Goal: Information Seeking & Learning: Learn about a topic

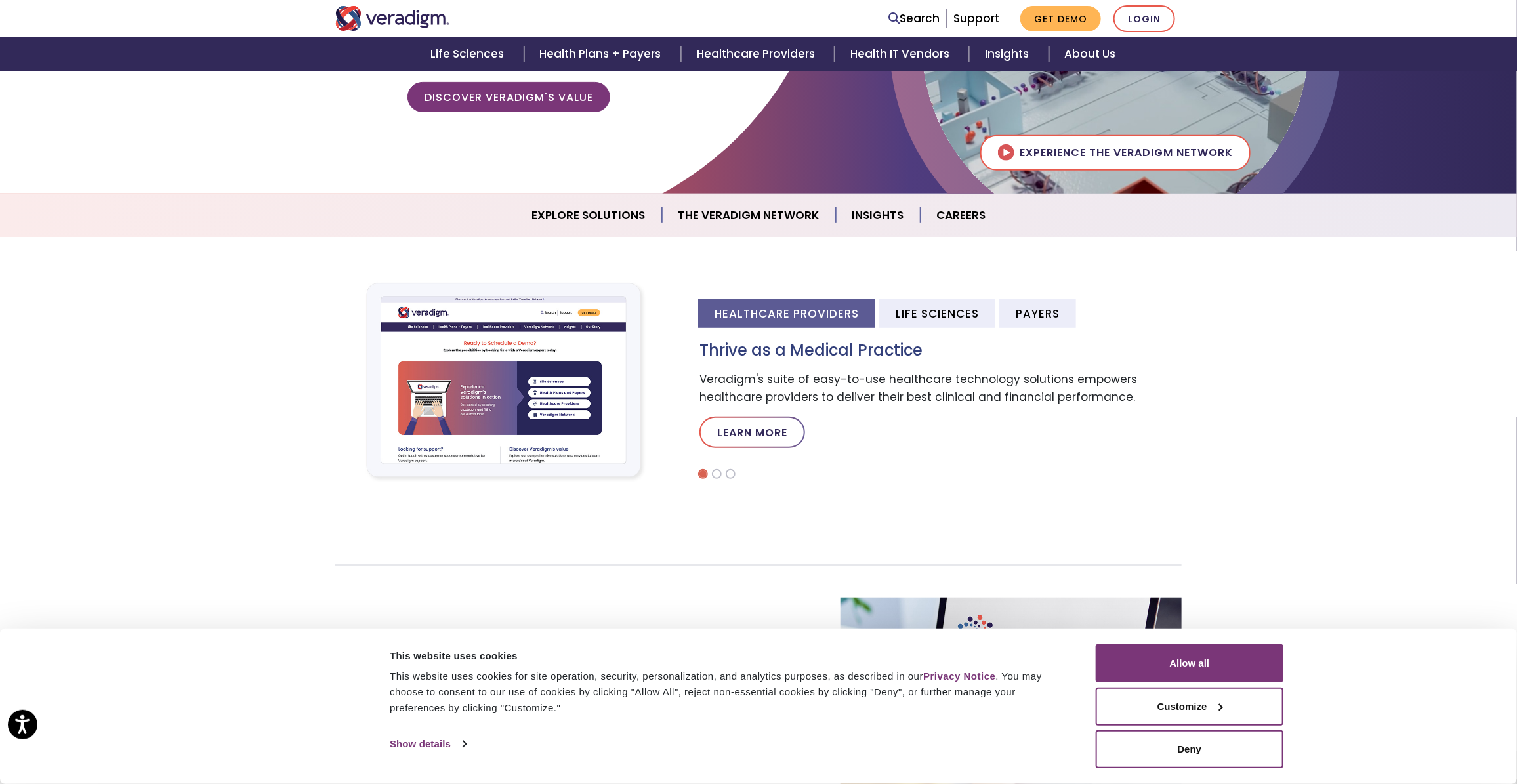
scroll to position [492, 0]
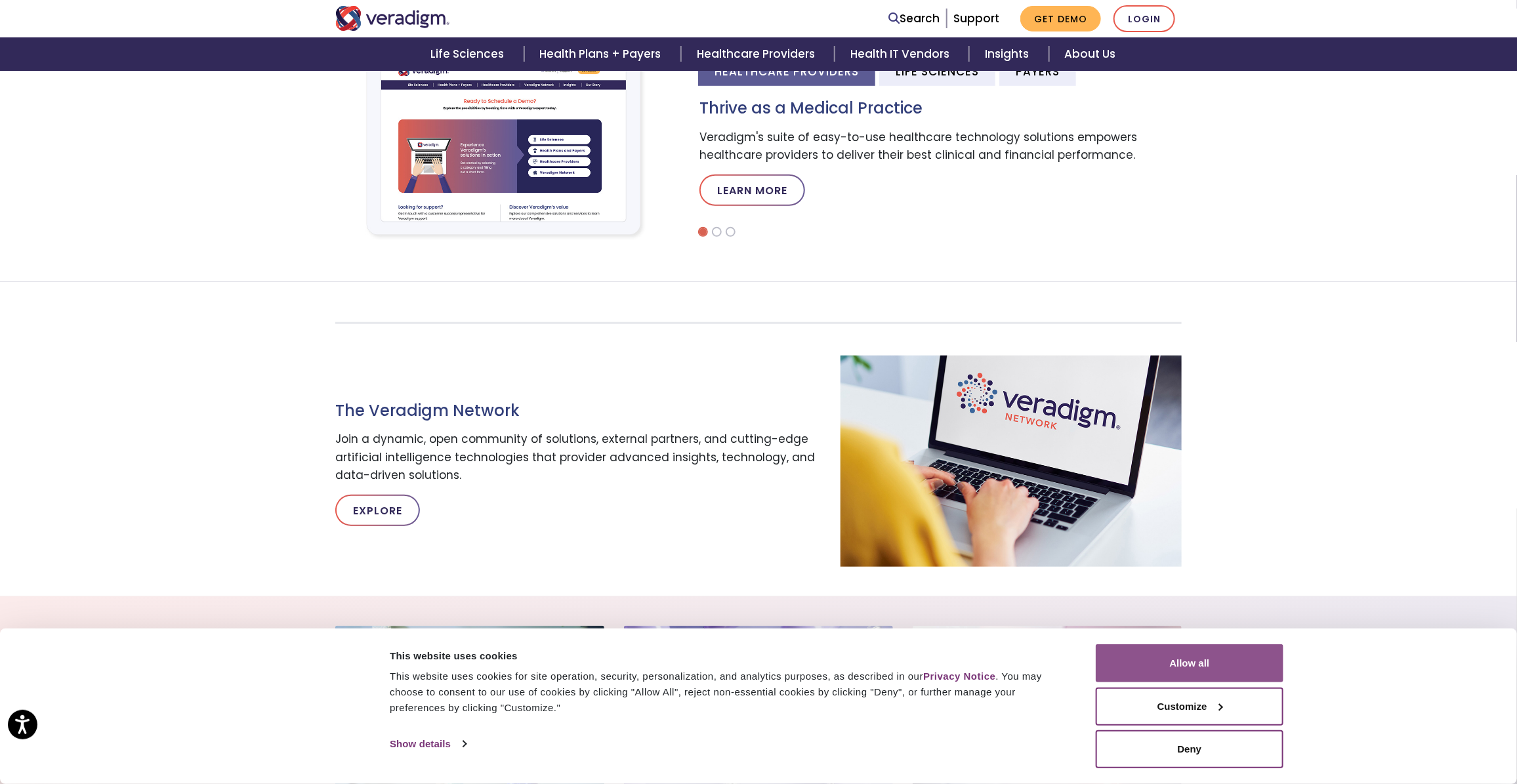
click at [1186, 663] on button "Allow all" at bounding box center [1190, 663] width 188 height 38
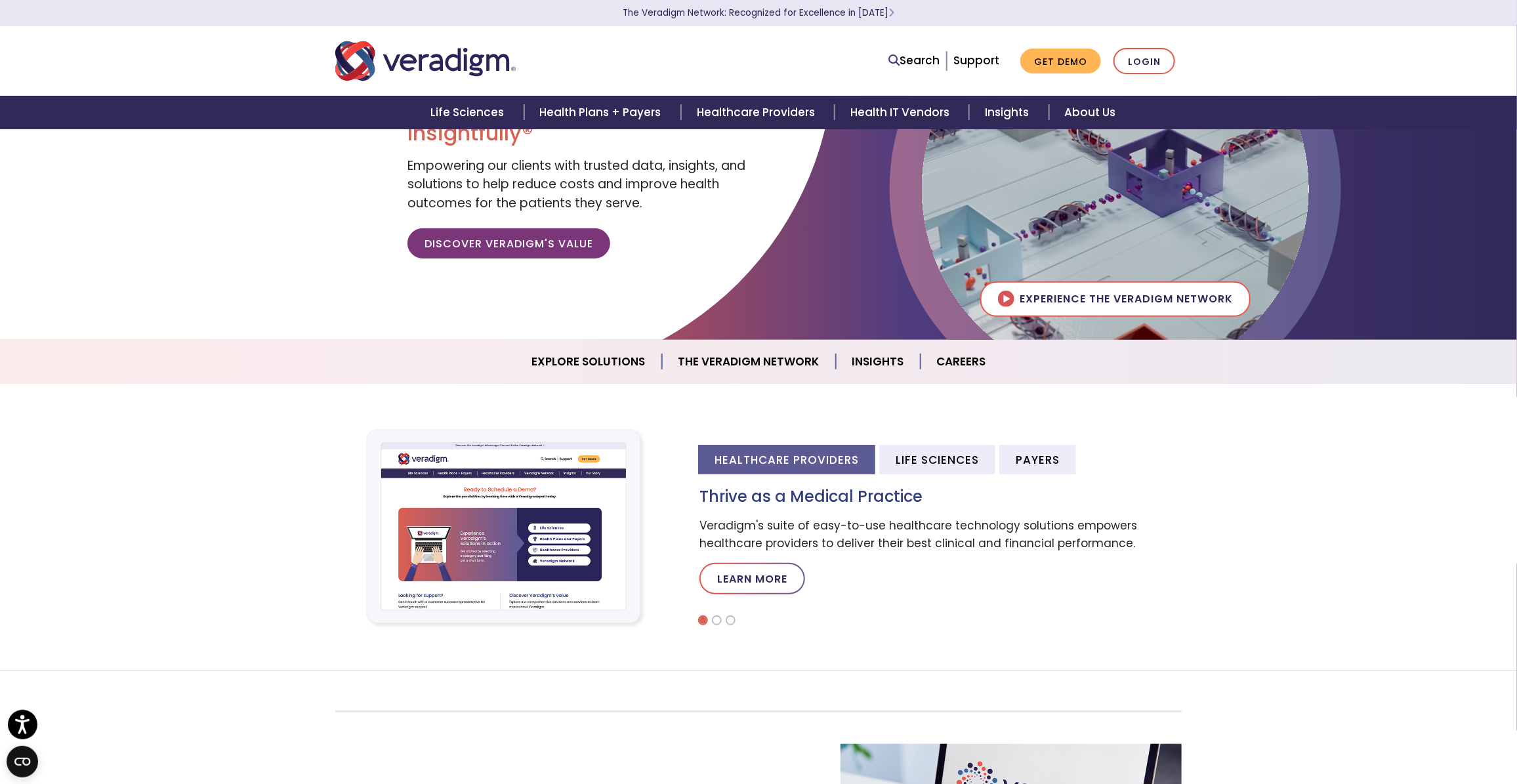
scroll to position [0, 0]
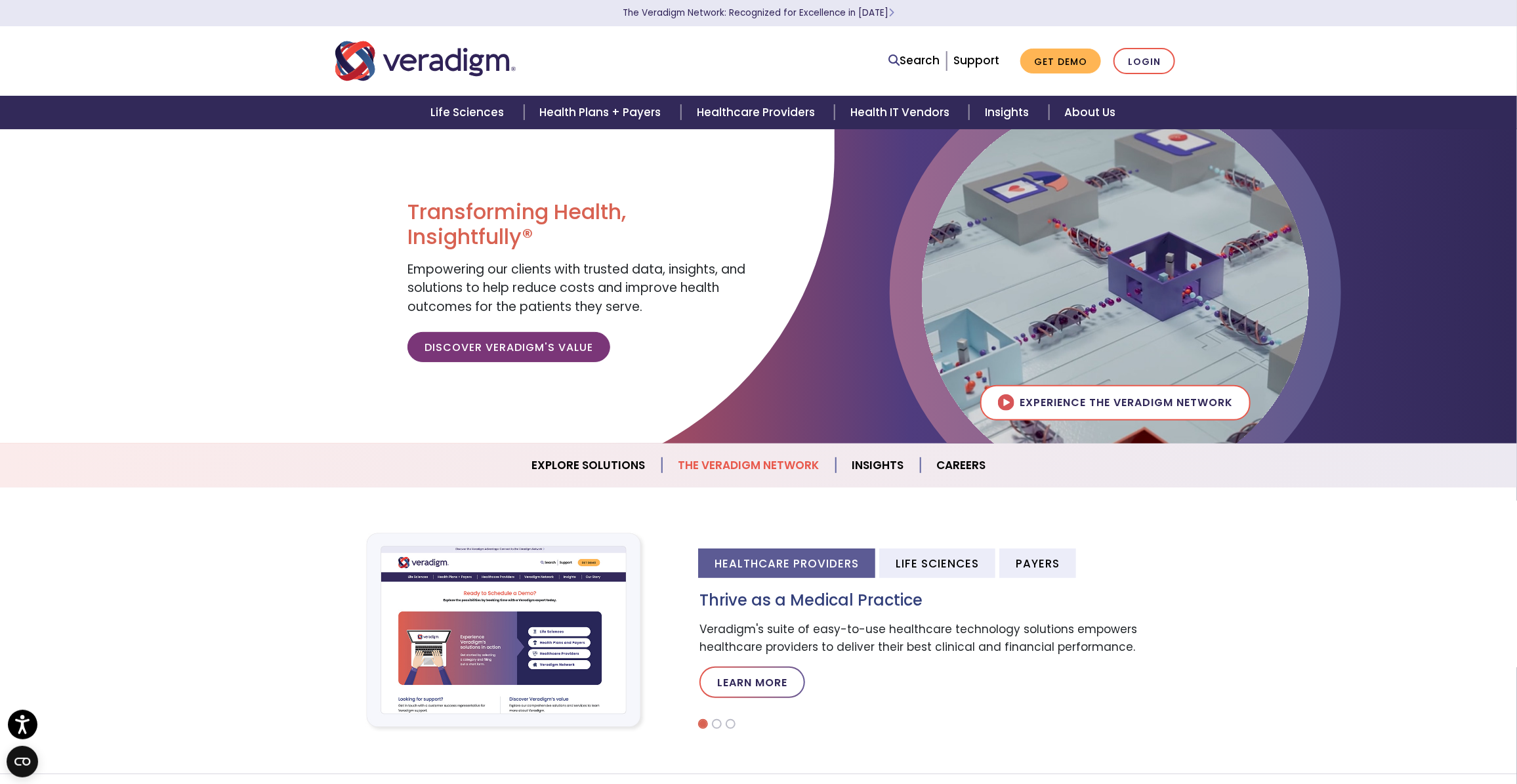
click at [769, 470] on link "The Veradigm Network" at bounding box center [749, 465] width 174 height 34
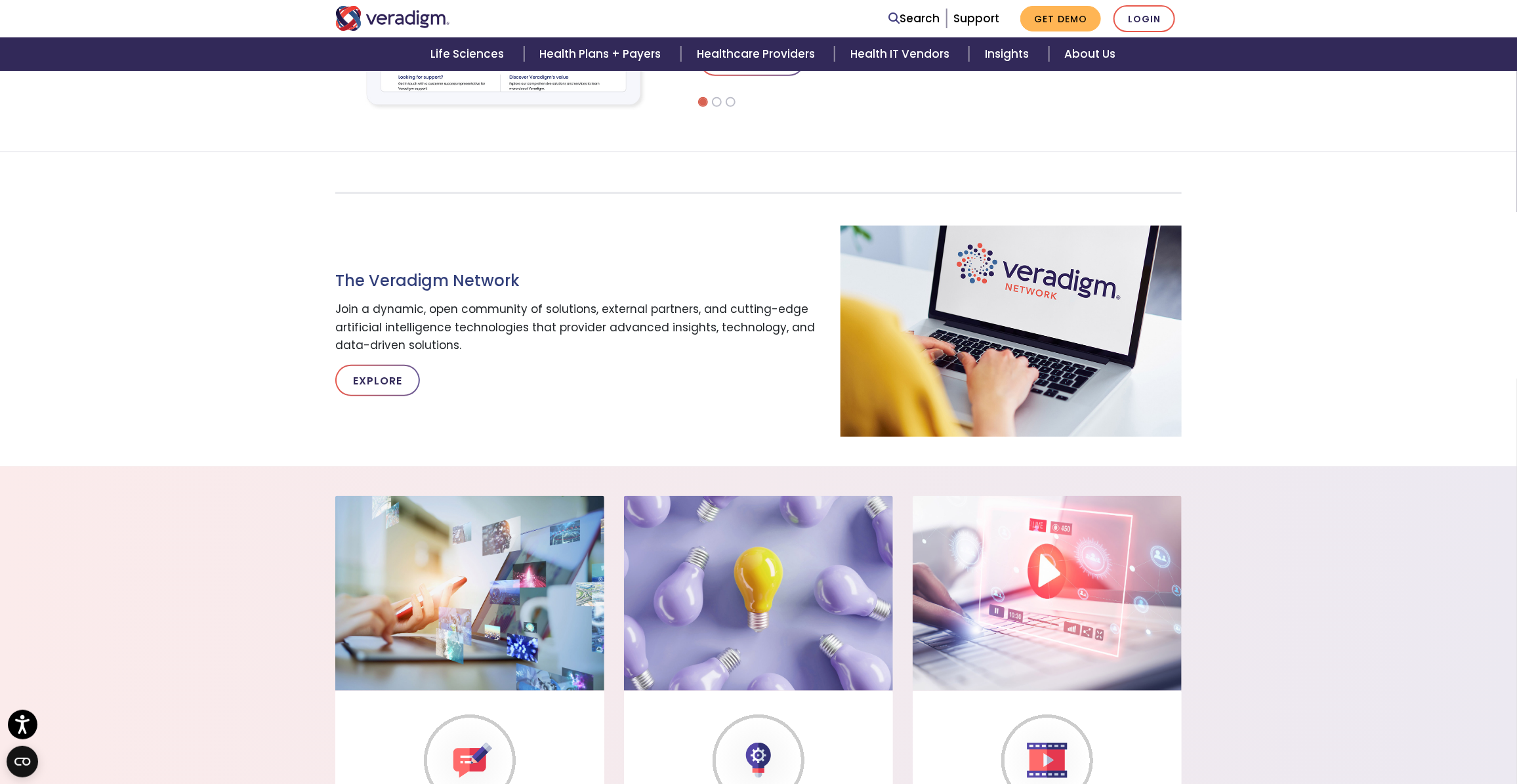
scroll to position [540, 0]
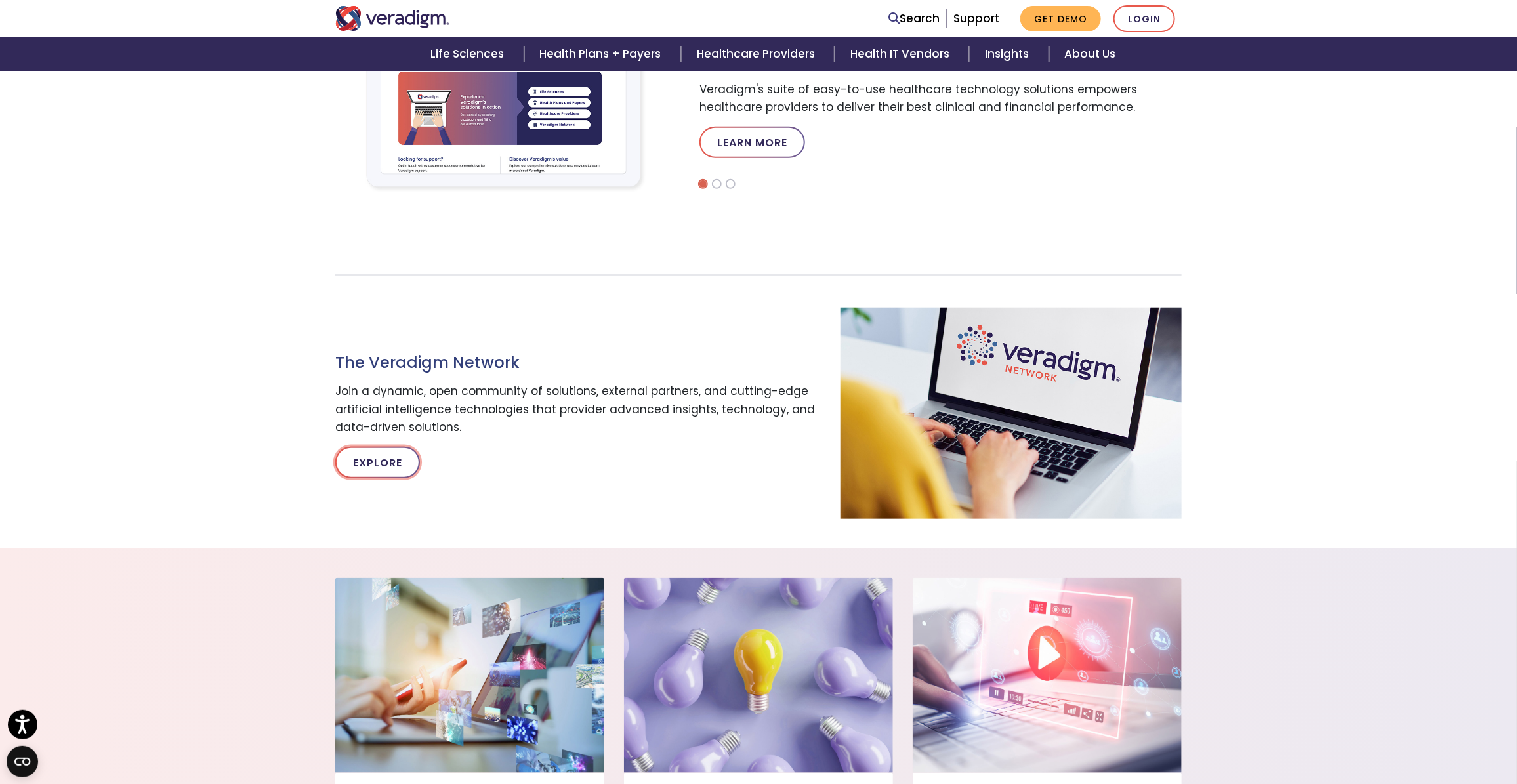
click at [393, 459] on link "Explore" at bounding box center [378, 462] width 85 height 32
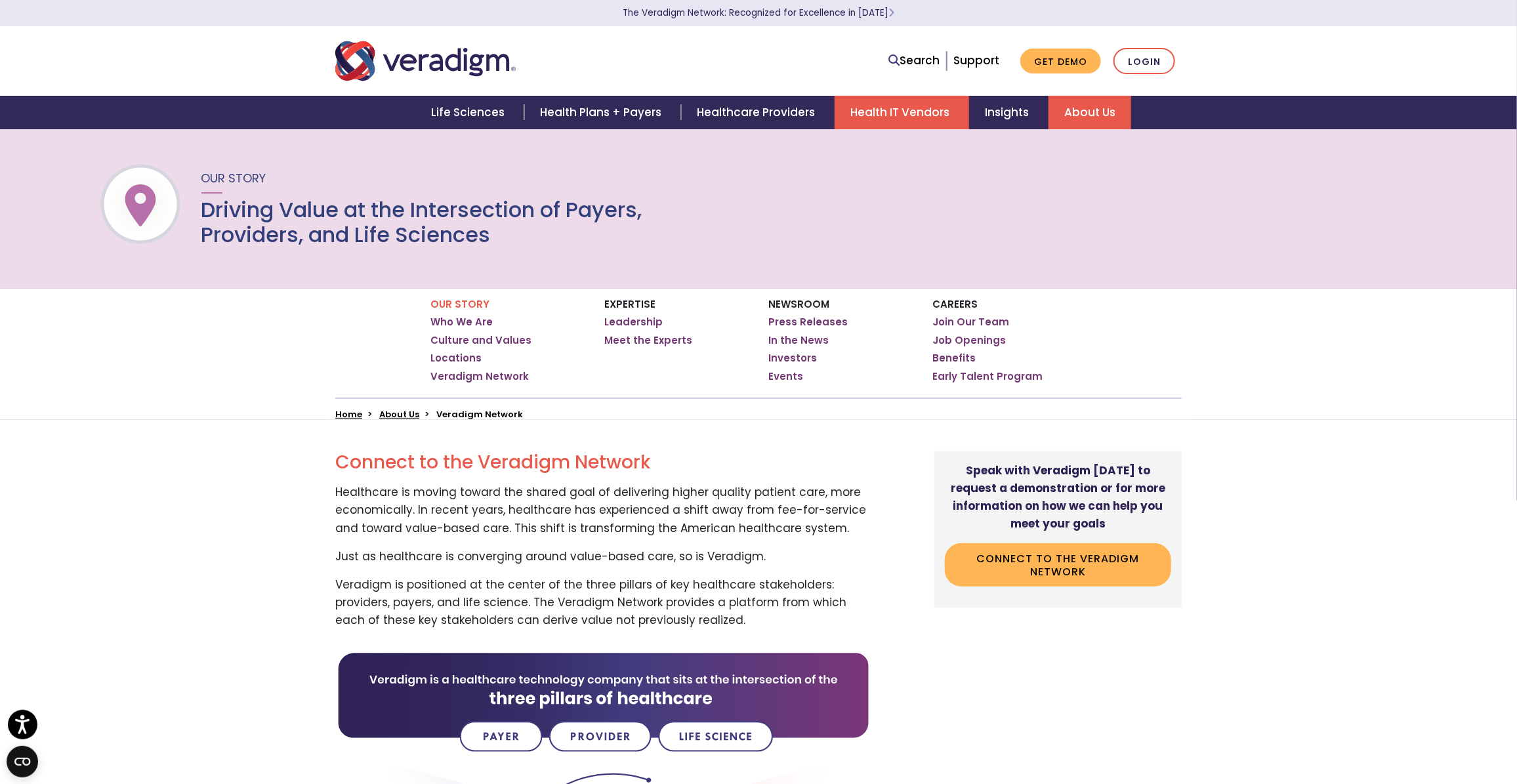
click at [935, 112] on link "Health IT Vendors" at bounding box center [902, 112] width 135 height 34
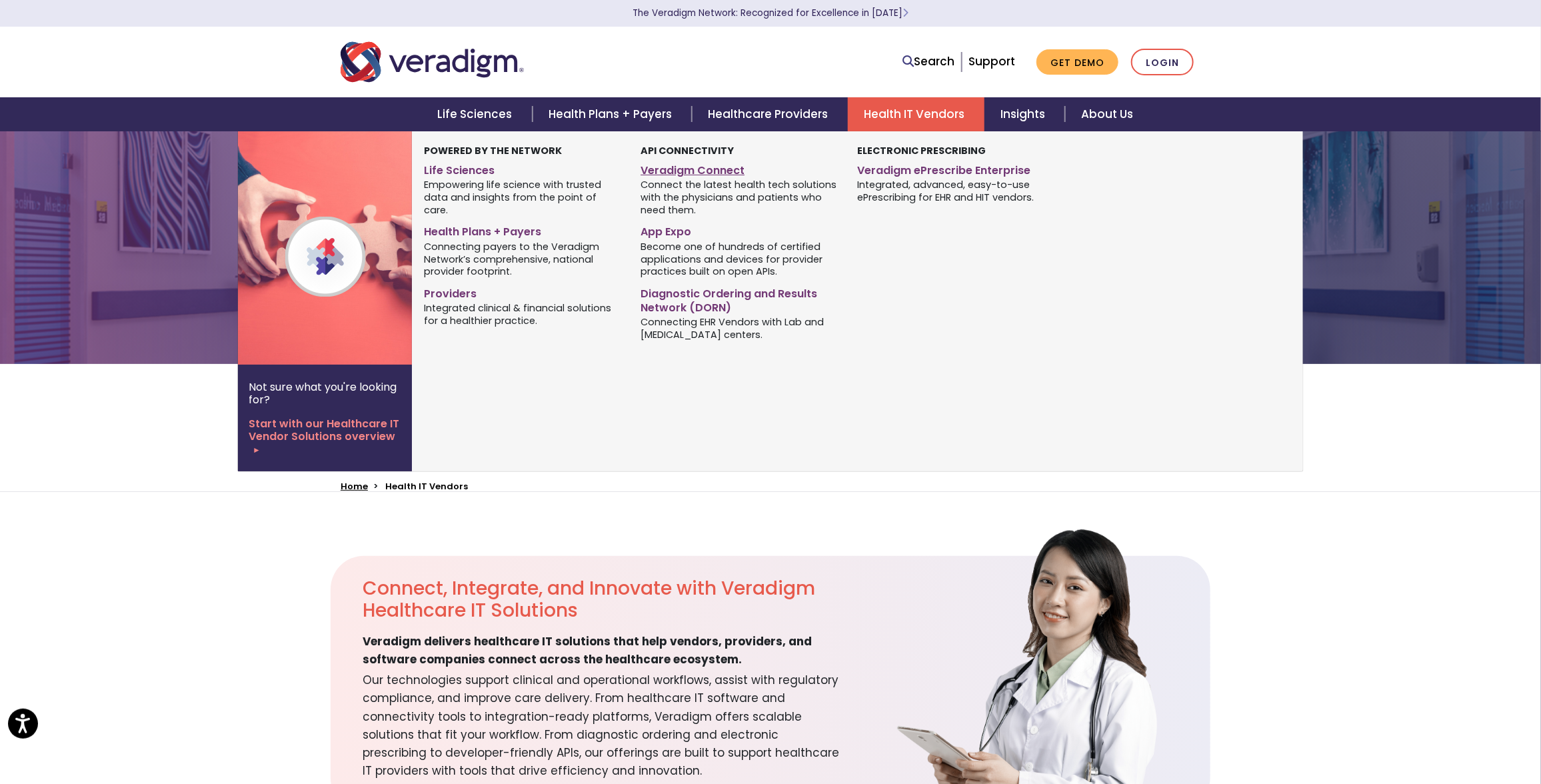
click at [725, 168] on link "Veradigm Connect" at bounding box center [738, 168] width 196 height 19
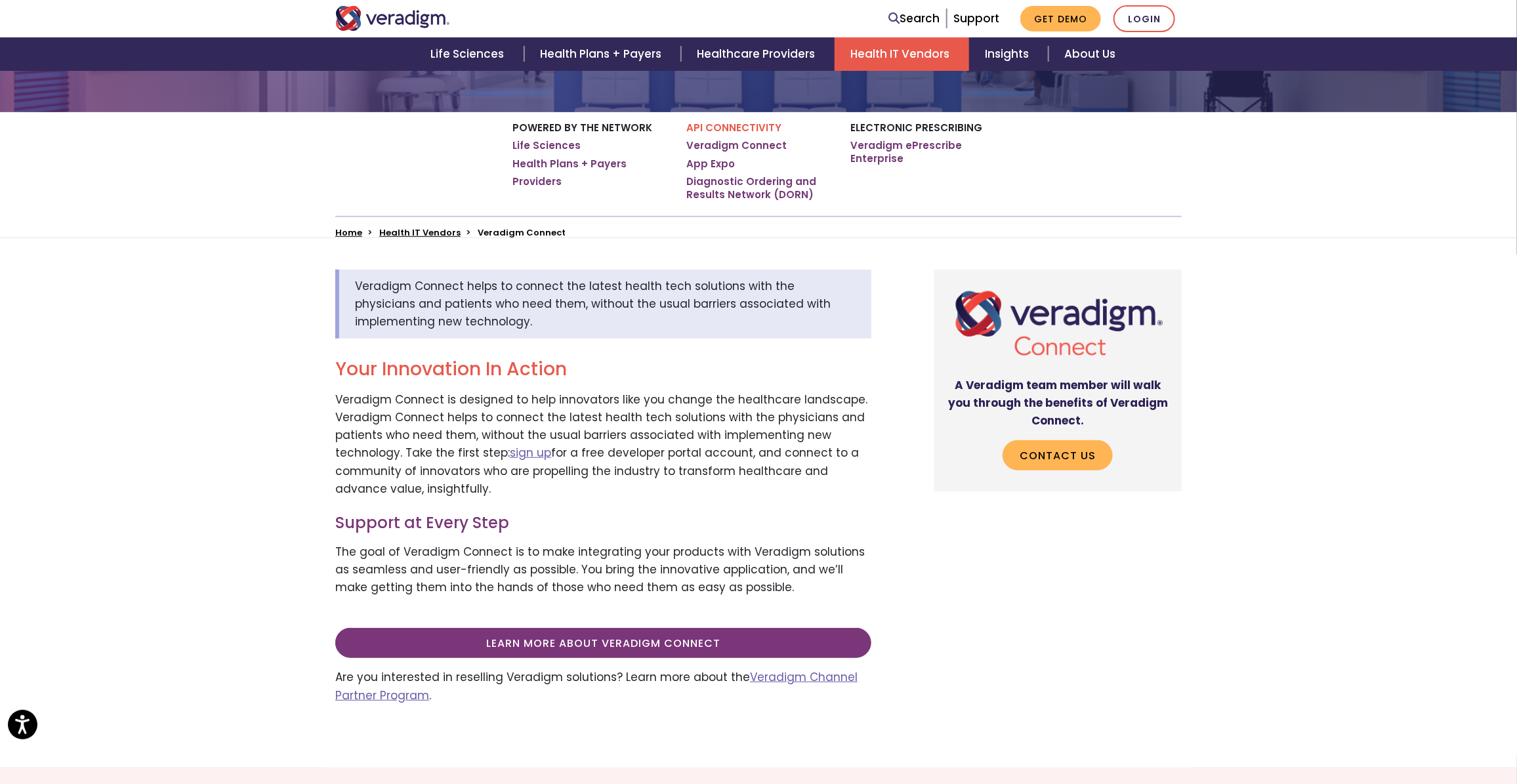
scroll to position [328, 0]
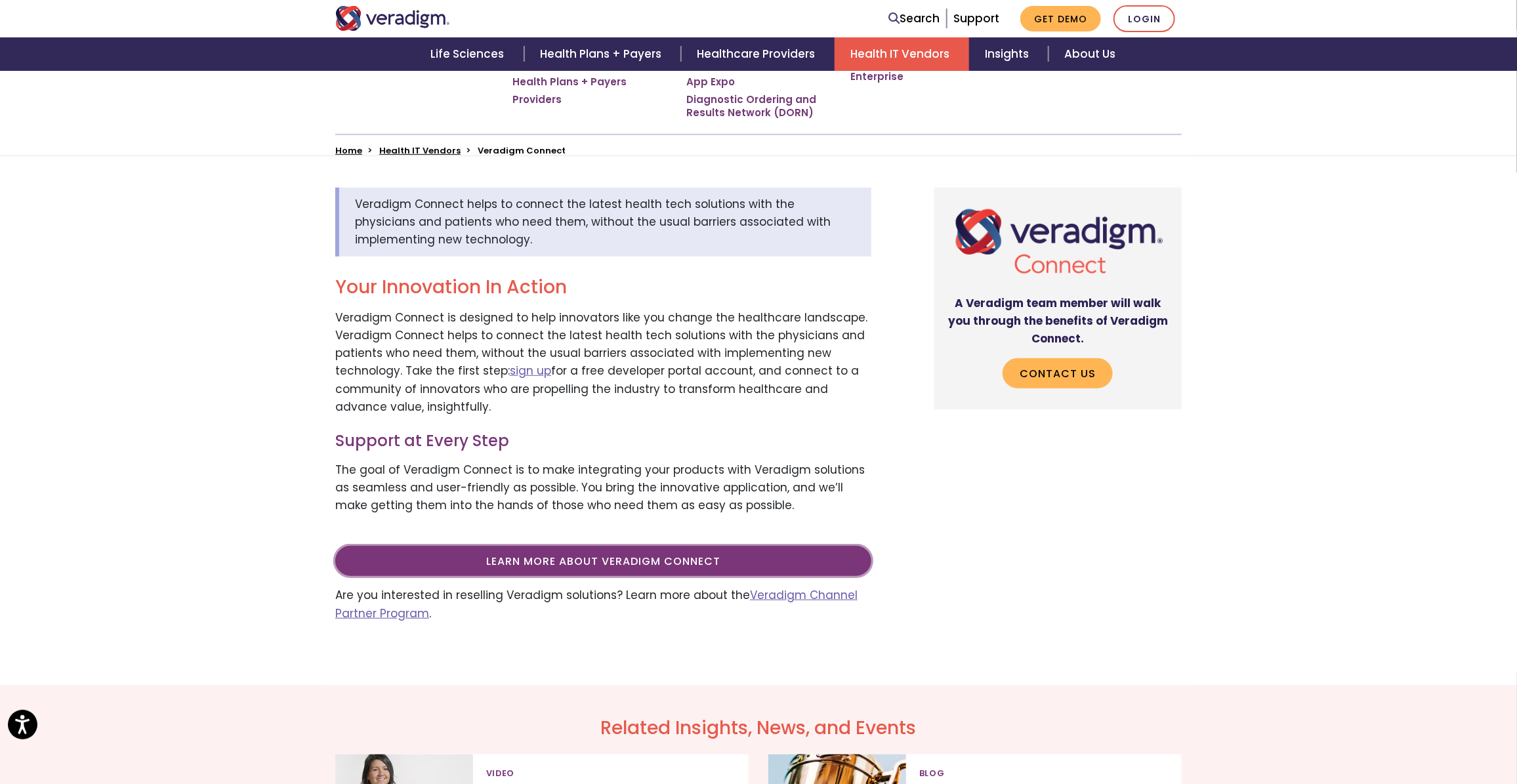
click at [606, 556] on link "Learn more about Veradigm Connect" at bounding box center [604, 560] width 536 height 30
